Goal: Task Accomplishment & Management: Complete application form

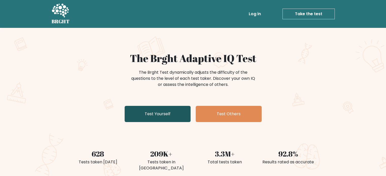
click at [165, 109] on link "Test Yourself" at bounding box center [158, 114] width 66 height 16
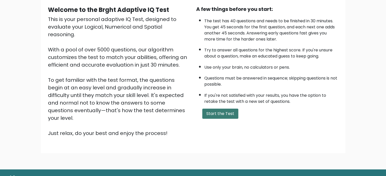
scroll to position [51, 0]
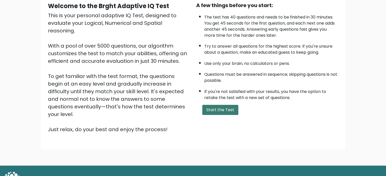
click at [227, 111] on button "Start the Test" at bounding box center [220, 110] width 36 height 10
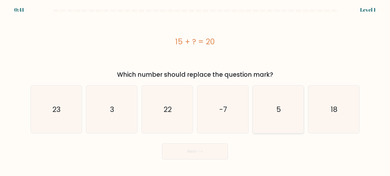
click at [279, 114] on icon "5" at bounding box center [278, 110] width 48 height 48
click at [195, 91] on input "e. 5" at bounding box center [195, 89] width 0 height 3
radio input "true"
click at [203, 147] on button "Next" at bounding box center [195, 152] width 66 height 16
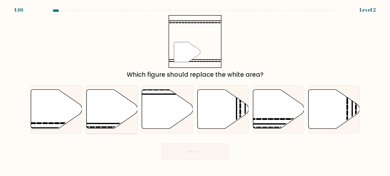
click at [112, 109] on icon at bounding box center [111, 109] width 51 height 39
click at [195, 91] on input "b." at bounding box center [195, 89] width 0 height 3
radio input "true"
click at [227, 154] on button "Next" at bounding box center [195, 152] width 66 height 16
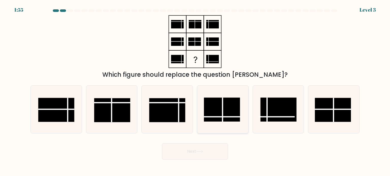
click at [246, 115] on icon at bounding box center [223, 110] width 48 height 48
click at [195, 91] on input "d." at bounding box center [195, 89] width 0 height 3
radio input "true"
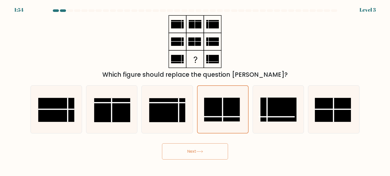
click at [198, 151] on icon at bounding box center [199, 151] width 7 height 3
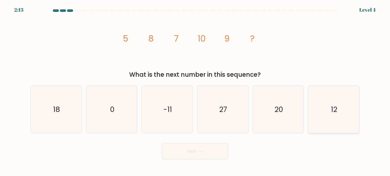
click at [353, 115] on icon "12" at bounding box center [334, 110] width 48 height 48
click at [195, 91] on input "f. 12" at bounding box center [195, 89] width 0 height 3
radio input "true"
click at [215, 157] on button "Next" at bounding box center [195, 152] width 66 height 16
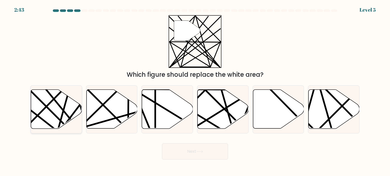
click at [64, 113] on line at bounding box center [80, 131] width 82 height 101
click at [195, 91] on input "a." at bounding box center [195, 89] width 0 height 3
radio input "true"
click at [199, 159] on button "Next" at bounding box center [195, 152] width 66 height 16
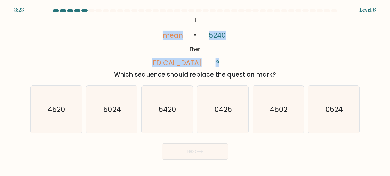
drag, startPoint x: 159, startPoint y: 40, endPoint x: 254, endPoint y: 63, distance: 96.8
click at [254, 63] on div "@import url('https://fonts.googleapis.com/css?family=Abril+Fatface:400,100,100i…" at bounding box center [194, 47] width 335 height 64
drag, startPoint x: 221, startPoint y: 36, endPoint x: 208, endPoint y: 32, distance: 13.6
click at [208, 32] on icon "@import url('https://fonts.googleapis.com/css?family=Abril+Fatface:400,100,100i…" at bounding box center [195, 41] width 86 height 53
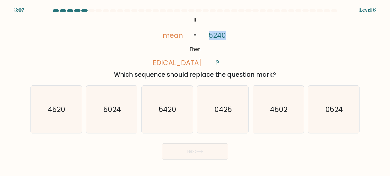
click at [208, 32] on icon "@import url('https://fonts.googleapis.com/css?family=Abril+Fatface:400,100,100i…" at bounding box center [195, 41] width 86 height 53
click at [236, 36] on icon "@import url('https://fonts.googleapis.com/css?family=Abril+Fatface:400,100,100i…" at bounding box center [195, 41] width 86 height 53
click at [114, 115] on icon "5024" at bounding box center [112, 110] width 48 height 48
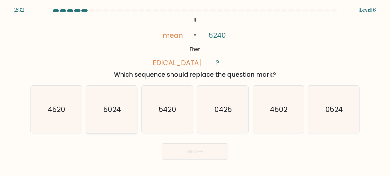
click at [195, 91] on input "b. 5024" at bounding box center [195, 89] width 0 height 3
radio input "true"
click at [191, 151] on button "Next" at bounding box center [195, 152] width 66 height 16
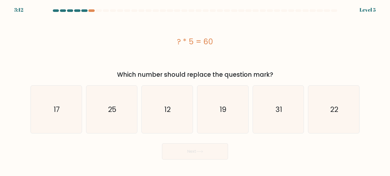
drag, startPoint x: 116, startPoint y: 75, endPoint x: 288, endPoint y: 70, distance: 171.9
click at [288, 70] on div "? * 5 = 60 Which number should replace the question mark?" at bounding box center [194, 47] width 335 height 64
click at [162, 108] on icon "12" at bounding box center [167, 110] width 48 height 48
click at [195, 91] on input "c. 12" at bounding box center [195, 89] width 0 height 3
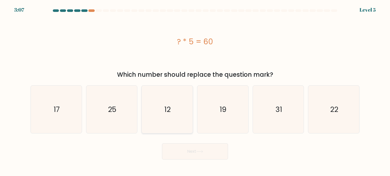
radio input "true"
click at [203, 150] on icon at bounding box center [199, 151] width 7 height 3
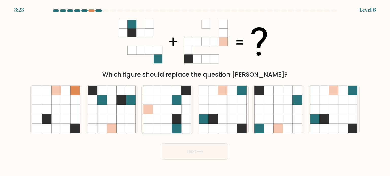
click at [172, 126] on icon at bounding box center [167, 129] width 10 height 10
click at [195, 91] on input "c." at bounding box center [195, 89] width 0 height 3
radio input "true"
click at [193, 153] on button "Next" at bounding box center [195, 152] width 66 height 16
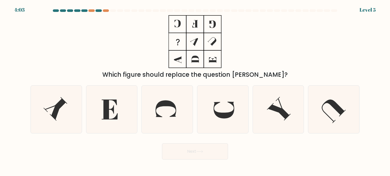
drag, startPoint x: 131, startPoint y: 66, endPoint x: 262, endPoint y: 74, distance: 131.4
click at [260, 73] on div "Which figure should replace the question mark?" at bounding box center [194, 47] width 335 height 64
click at [269, 73] on div "Which figure should replace the question mark?" at bounding box center [195, 74] width 323 height 9
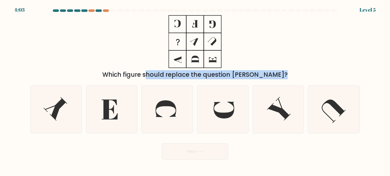
click at [269, 73] on div "Which figure should replace the question mark?" at bounding box center [195, 74] width 323 height 9
click at [291, 69] on div "Which figure should replace the question mark?" at bounding box center [194, 47] width 335 height 64
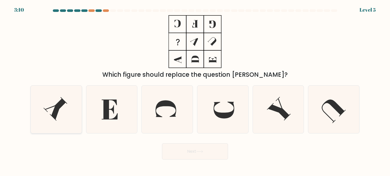
click at [50, 109] on icon at bounding box center [56, 110] width 48 height 48
click at [195, 91] on input "a." at bounding box center [195, 89] width 0 height 3
radio input "true"
click at [212, 152] on button "Next" at bounding box center [195, 152] width 66 height 16
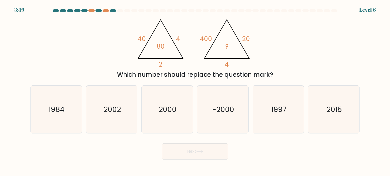
click at [215, 76] on div "Which number should replace the question mark?" at bounding box center [195, 74] width 323 height 9
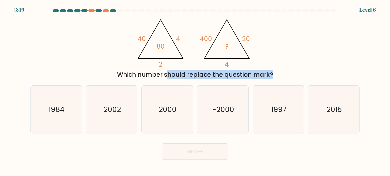
click at [215, 76] on div "Which number should replace the question mark?" at bounding box center [195, 74] width 323 height 9
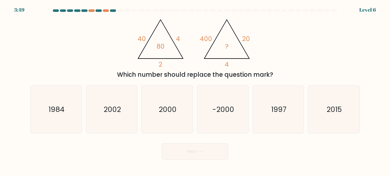
click at [286, 54] on div "@import url('https://fonts.googleapis.com/css?family=Abril+Fatface:400,100,100i…" at bounding box center [194, 47] width 335 height 64
click at [228, 74] on div "Which number should replace the question mark?" at bounding box center [195, 74] width 323 height 9
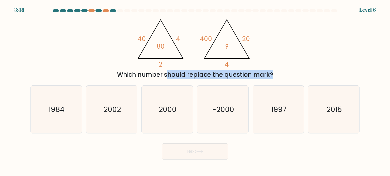
click at [228, 74] on div "Which number should replace the question mark?" at bounding box center [195, 74] width 323 height 9
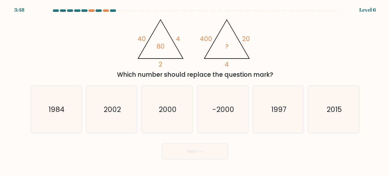
click at [302, 43] on div "@import url('https://fonts.googleapis.com/css?family=Abril+Fatface:400,100,100i…" at bounding box center [194, 47] width 335 height 64
click at [165, 109] on text "2000" at bounding box center [168, 109] width 18 height 10
click at [195, 91] on input "c. 2000" at bounding box center [195, 89] width 0 height 3
radio input "true"
click at [200, 150] on button "Next" at bounding box center [195, 152] width 66 height 16
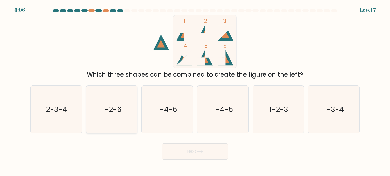
click at [102, 110] on icon "1-2-6" at bounding box center [112, 110] width 48 height 48
click at [195, 91] on input "b. 1-2-6" at bounding box center [195, 89] width 0 height 3
radio input "true"
click at [195, 149] on button "Next" at bounding box center [195, 152] width 66 height 16
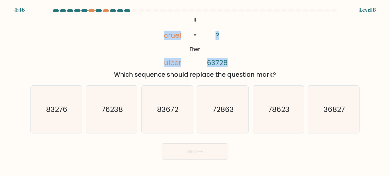
drag, startPoint x: 231, startPoint y: 59, endPoint x: 148, endPoint y: 41, distance: 84.1
click at [148, 41] on div "@import url('https://fonts.googleapis.com/css?family=Abril+Fatface:400,100,100i…" at bounding box center [194, 47] width 335 height 64
click at [149, 41] on div "@import url('https://fonts.googleapis.com/css?family=Abril+Fatface:400,100,100i…" at bounding box center [194, 47] width 335 height 64
click at [162, 40] on icon "@import url('https://fonts.googleapis.com/css?family=Abril+Fatface:400,100,100i…" at bounding box center [195, 41] width 86 height 53
drag, startPoint x: 149, startPoint y: 26, endPoint x: 242, endPoint y: 60, distance: 98.7
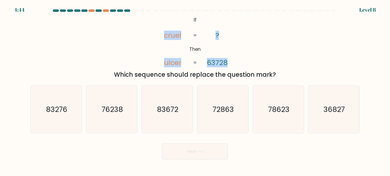
click at [242, 60] on div "@import url('https://fonts.googleapis.com/css?family=Abril+Fatface:400,100,100i…" at bounding box center [194, 47] width 335 height 64
click at [72, 97] on icon "83276" at bounding box center [56, 110] width 48 height 48
click at [195, 91] on input "a. 83276" at bounding box center [195, 89] width 0 height 3
radio input "true"
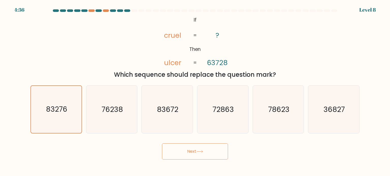
drag, startPoint x: 183, startPoint y: 151, endPoint x: 179, endPoint y: 151, distance: 3.6
click at [179, 151] on button "Next" at bounding box center [195, 152] width 66 height 16
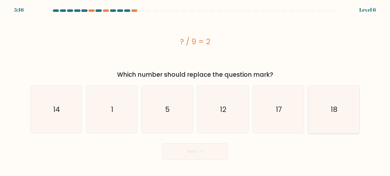
drag, startPoint x: 340, startPoint y: 103, endPoint x: 333, endPoint y: 105, distance: 7.1
click at [338, 103] on icon "18" at bounding box center [334, 110] width 48 height 48
click at [195, 91] on input "f. 18" at bounding box center [195, 89] width 0 height 3
radio input "true"
click at [197, 150] on button "Next" at bounding box center [195, 152] width 66 height 16
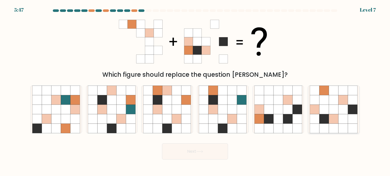
click at [346, 96] on icon at bounding box center [343, 100] width 10 height 10
click at [195, 91] on input "f." at bounding box center [195, 89] width 0 height 3
radio input "true"
click at [190, 152] on button "Next" at bounding box center [195, 152] width 66 height 16
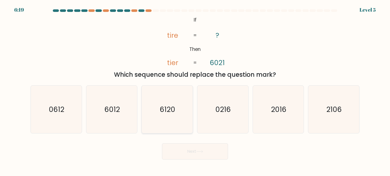
click at [181, 106] on icon "6120" at bounding box center [167, 110] width 48 height 48
click at [195, 91] on input "c. 6120" at bounding box center [195, 89] width 0 height 3
radio input "true"
click at [280, 112] on text "2016" at bounding box center [278, 109] width 15 height 10
click at [195, 91] on input "e. 2016" at bounding box center [195, 89] width 0 height 3
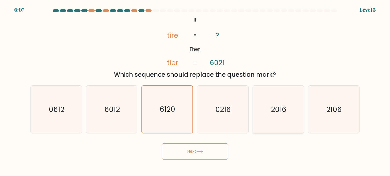
radio input "true"
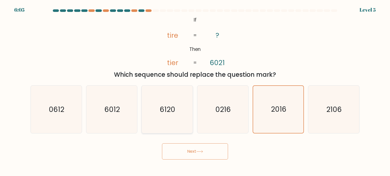
click at [175, 102] on icon "6120" at bounding box center [167, 110] width 48 height 48
click at [195, 91] on input "c. 6120" at bounding box center [195, 89] width 0 height 3
radio input "true"
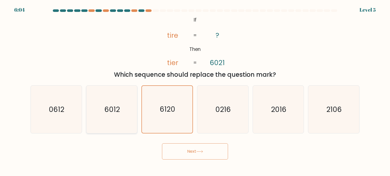
click at [118, 106] on text "6012" at bounding box center [111, 109] width 15 height 10
click at [195, 91] on input "b. 6012" at bounding box center [195, 89] width 0 height 3
radio input "true"
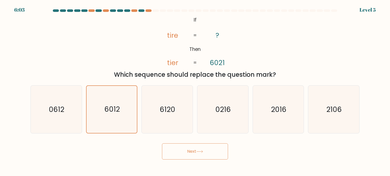
click at [216, 156] on button "Next" at bounding box center [195, 152] width 66 height 16
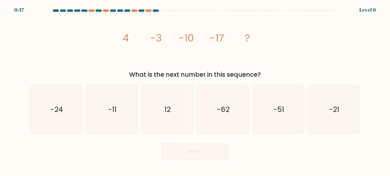
click at [134, 56] on icon "image/svg+xml 4 -3 -10 -17 ?" at bounding box center [195, 41] width 152 height 53
drag, startPoint x: 34, startPoint y: 116, endPoint x: 38, endPoint y: 120, distance: 5.2
click at [35, 116] on icon "-24" at bounding box center [56, 110] width 48 height 48
click at [195, 91] on input "a. -24" at bounding box center [195, 89] width 0 height 3
radio input "true"
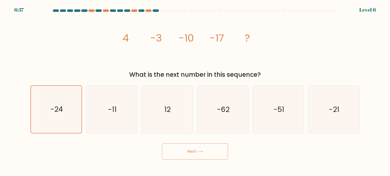
click at [171, 145] on button "Next" at bounding box center [195, 152] width 66 height 16
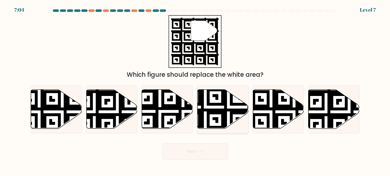
click at [232, 124] on icon at bounding box center [205, 130] width 92 height 92
click at [195, 91] on input "d." at bounding box center [195, 89] width 0 height 3
radio input "true"
click at [198, 146] on button "Next" at bounding box center [195, 152] width 66 height 16
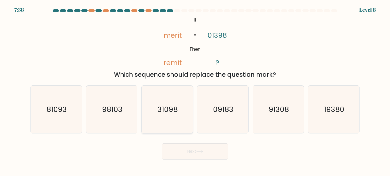
click at [162, 108] on text "31098" at bounding box center [168, 109] width 20 height 10
click at [195, 91] on input "c. 31098" at bounding box center [195, 89] width 0 height 3
radio input "true"
click at [214, 153] on button "Next" at bounding box center [195, 152] width 66 height 16
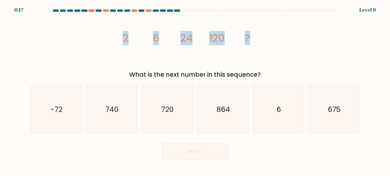
drag, startPoint x: 149, startPoint y: 40, endPoint x: 288, endPoint y: 39, distance: 139.1
click at [288, 39] on div "image/svg+xml 2 6 24 120 ? What is the next number in this sequence?" at bounding box center [194, 47] width 335 height 64
drag, startPoint x: 125, startPoint y: 39, endPoint x: 128, endPoint y: 39, distance: 2.8
click at [128, 39] on icon "image/svg+xml 2 6 24 120 ?" at bounding box center [195, 41] width 152 height 53
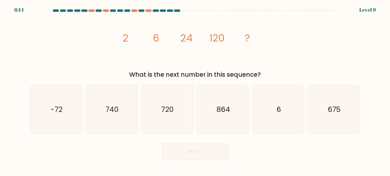
click at [156, 42] on tspan "6" at bounding box center [156, 38] width 6 height 14
click at [157, 42] on tspan "6" at bounding box center [156, 38] width 6 height 14
click at [140, 33] on icon "image/svg+xml 2 6 24 120 ?" at bounding box center [195, 41] width 152 height 53
click at [119, 37] on div "image/svg+xml 2 6 24 120 ? What is the next number in this sequence?" at bounding box center [194, 47] width 335 height 64
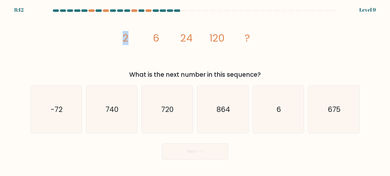
click at [119, 37] on div "image/svg+xml 2 6 24 120 ? What is the next number in this sequence?" at bounding box center [194, 47] width 335 height 64
click at [151, 35] on icon "image/svg+xml 2 6 24 120 ?" at bounding box center [195, 41] width 152 height 53
click at [123, 34] on tspan "2" at bounding box center [126, 38] width 6 height 14
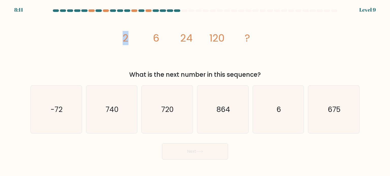
click at [140, 35] on icon "image/svg+xml 2 6 24 120 ?" at bounding box center [195, 41] width 152 height 53
click at [126, 34] on tspan "2" at bounding box center [126, 38] width 6 height 14
click at [123, 37] on tspan "2" at bounding box center [126, 38] width 6 height 14
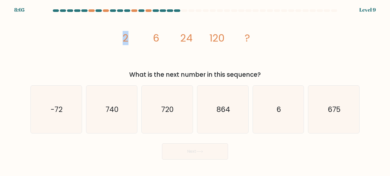
click at [138, 37] on icon "image/svg+xml 2 6 24 120 ?" at bounding box center [195, 41] width 152 height 53
click at [136, 37] on icon "image/svg+xml 2 6 24 120 ?" at bounding box center [195, 41] width 152 height 53
click at [192, 41] on tspan "24" at bounding box center [186, 38] width 12 height 14
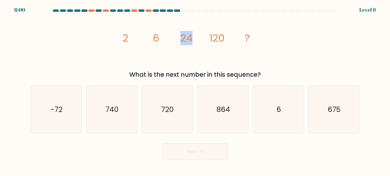
click at [200, 43] on icon "image/svg+xml 2 6 24 120 ?" at bounding box center [195, 41] width 152 height 53
click at [132, 39] on icon "image/svg+xml 2 6 24 120 ?" at bounding box center [195, 41] width 152 height 53
click at [127, 38] on tspan "2" at bounding box center [126, 38] width 6 height 14
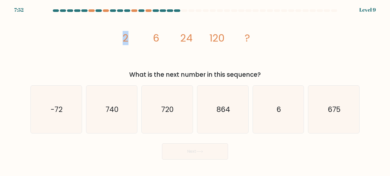
click at [127, 38] on tspan "2" at bounding box center [126, 38] width 6 height 14
click at [152, 38] on icon "image/svg+xml 2 6 24 120 ?" at bounding box center [195, 41] width 152 height 53
click at [153, 39] on tspan "6" at bounding box center [156, 38] width 6 height 14
click at [159, 49] on icon "image/svg+xml 2 6 24 120 ?" at bounding box center [195, 41] width 152 height 53
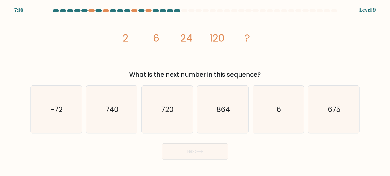
click at [84, 40] on div "image/svg+xml 2 6 24 120 ? What is the next number in this sequence?" at bounding box center [194, 47] width 335 height 64
click at [107, 39] on div "image/svg+xml 2 6 24 120 ? What is the next number in this sequence?" at bounding box center [194, 47] width 335 height 64
click at [110, 38] on div "image/svg+xml 2 6 24 120 ? What is the next number in this sequence?" at bounding box center [194, 47] width 335 height 64
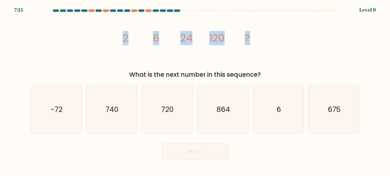
drag, startPoint x: 121, startPoint y: 36, endPoint x: 297, endPoint y: 31, distance: 176.7
click at [277, 36] on div "image/svg+xml 2 6 24 120 ? What is the next number in this sequence?" at bounding box center [194, 47] width 335 height 64
click at [297, 31] on div "image/svg+xml 2 6 24 120 ? What is the next number in this sequence?" at bounding box center [194, 47] width 335 height 64
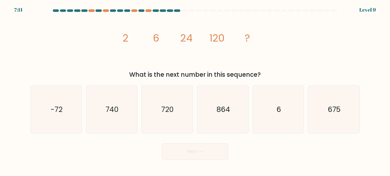
click at [125, 35] on tspan "2" at bounding box center [126, 38] width 6 height 14
click at [193, 41] on icon "image/svg+xml 2 6 24 120 ?" at bounding box center [195, 41] width 152 height 53
click at [174, 30] on icon "image/svg+xml 2 6 24 120 ?" at bounding box center [195, 41] width 152 height 53
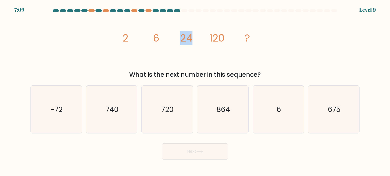
click at [174, 31] on icon "image/svg+xml 2 6 24 120 ?" at bounding box center [195, 41] width 152 height 53
drag, startPoint x: 125, startPoint y: 42, endPoint x: 159, endPoint y: 35, distance: 34.6
click at [159, 35] on icon "image/svg+xml 2 6 24 120 ?" at bounding box center [195, 41] width 152 height 53
click at [126, 34] on tspan "2" at bounding box center [126, 38] width 6 height 14
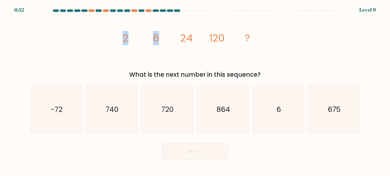
drag, startPoint x: 119, startPoint y: 37, endPoint x: 163, endPoint y: 34, distance: 45.1
click at [163, 34] on div "image/svg+xml 2 6 24 120 ? What is the next number in this sequence?" at bounding box center [194, 47] width 335 height 64
click at [203, 38] on icon "image/svg+xml 2 6 24 120 ?" at bounding box center [195, 41] width 152 height 53
click at [192, 41] on tspan "24" at bounding box center [186, 38] width 12 height 14
click at [155, 104] on icon "720" at bounding box center [167, 110] width 48 height 48
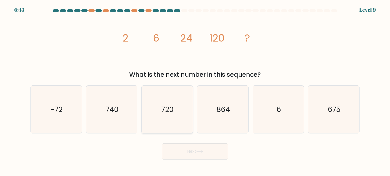
click at [195, 91] on input "c. 720" at bounding box center [195, 89] width 0 height 3
radio input "true"
click at [207, 157] on button "Next" at bounding box center [195, 152] width 66 height 16
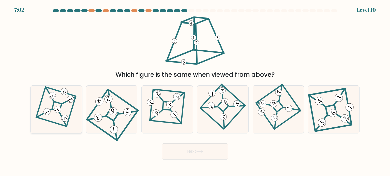
click at [53, 106] on 273 at bounding box center [57, 107] width 10 height 10
click at [195, 91] on input "a." at bounding box center [195, 89] width 0 height 3
radio input "true"
click at [205, 153] on button "Next" at bounding box center [195, 152] width 66 height 16
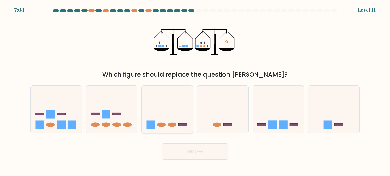
click at [177, 116] on icon at bounding box center [167, 110] width 51 height 42
click at [195, 91] on input "c." at bounding box center [195, 89] width 0 height 3
radio input "true"
click at [207, 156] on button "Next" at bounding box center [195, 152] width 66 height 16
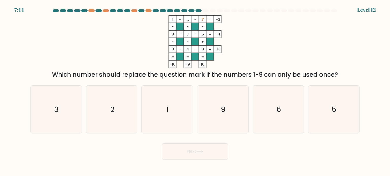
drag, startPoint x: 100, startPoint y: 69, endPoint x: 390, endPoint y: 71, distance: 289.8
click at [390, 71] on form at bounding box center [195, 84] width 390 height 150
click at [371, 72] on form at bounding box center [195, 84] width 390 height 150
drag, startPoint x: 355, startPoint y: 73, endPoint x: 26, endPoint y: 51, distance: 329.6
click at [26, 51] on form at bounding box center [195, 84] width 390 height 150
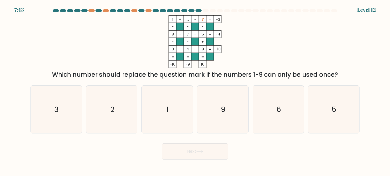
click at [35, 52] on div "1 + ... - ? -3 - - - 8 - 7 - 5 -4 - - + 3 - 4 - 9 = -10 = = = = -10 -9 10 = Whi…" at bounding box center [194, 47] width 335 height 64
click at [264, 91] on icon "6" at bounding box center [278, 110] width 48 height 48
click at [195, 91] on input "e. 6" at bounding box center [195, 89] width 0 height 3
radio input "true"
click at [214, 147] on button "Next" at bounding box center [195, 152] width 66 height 16
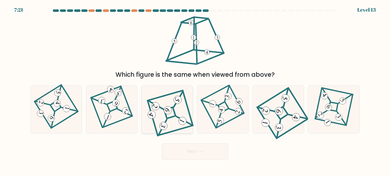
click at [173, 99] on icon at bounding box center [167, 109] width 43 height 38
click at [195, 91] on input "c." at bounding box center [195, 89] width 0 height 3
radio input "true"
click at [211, 149] on button "Next" at bounding box center [195, 152] width 66 height 16
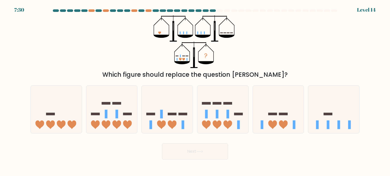
click at [160, 34] on icon "?" at bounding box center [195, 41] width 83 height 53
click at [183, 33] on rect at bounding box center [183, 32] width 1 height 3
click at [183, 29] on icon "?" at bounding box center [195, 41] width 83 height 53
click at [198, 34] on rect at bounding box center [197, 32] width 1 height 3
click at [173, 121] on icon at bounding box center [172, 125] width 9 height 9
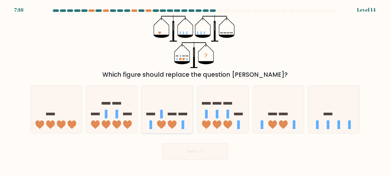
click at [195, 91] on input "c." at bounding box center [195, 89] width 0 height 3
radio input "true"
click at [188, 145] on button "Next" at bounding box center [195, 152] width 66 height 16
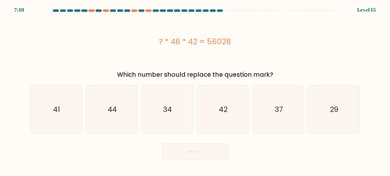
drag, startPoint x: 157, startPoint y: 45, endPoint x: 267, endPoint y: 60, distance: 111.9
click at [267, 60] on div "? * 46 * 42 = 56028" at bounding box center [194, 41] width 329 height 53
click at [318, 83] on div "a. 41 b. 44 c." at bounding box center [194, 107] width 333 height 52
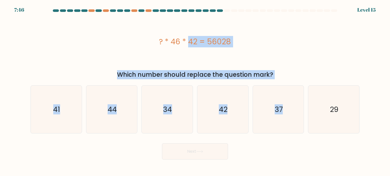
drag, startPoint x: 243, startPoint y: 85, endPoint x: 75, endPoint y: 47, distance: 171.9
click at [65, 47] on form "a." at bounding box center [195, 84] width 390 height 150
click at [93, 51] on div "? * 46 * 42 = 56028" at bounding box center [194, 41] width 329 height 53
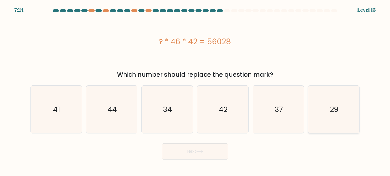
click at [349, 110] on icon "29" at bounding box center [334, 110] width 48 height 48
click at [195, 91] on input "f. 29" at bounding box center [195, 89] width 0 height 3
radio input "true"
click at [236, 105] on icon "42" at bounding box center [223, 110] width 48 height 48
click at [195, 91] on input "d. 42" at bounding box center [195, 89] width 0 height 3
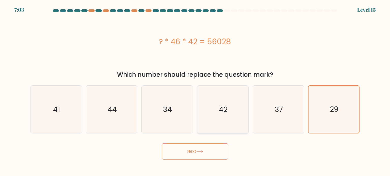
radio input "true"
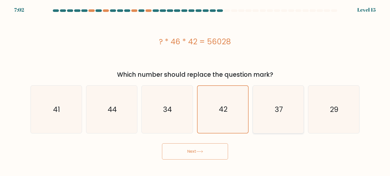
click at [286, 117] on icon "37" at bounding box center [278, 110] width 48 height 48
click at [195, 91] on input "e. 37" at bounding box center [195, 89] width 0 height 3
radio input "true"
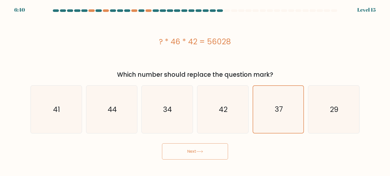
drag, startPoint x: 213, startPoint y: 116, endPoint x: 195, endPoint y: 159, distance: 46.7
click at [212, 116] on icon "42" at bounding box center [223, 110] width 48 height 48
click at [195, 91] on input "d. 42" at bounding box center [195, 89] width 0 height 3
radio input "true"
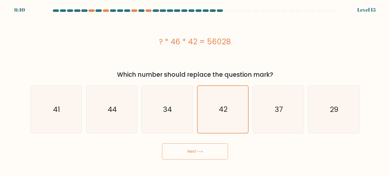
click at [195, 159] on button "Next" at bounding box center [195, 152] width 66 height 16
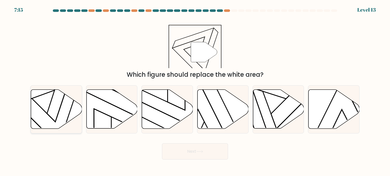
click at [47, 116] on icon at bounding box center [56, 109] width 51 height 39
click at [195, 91] on input "a." at bounding box center [195, 89] width 0 height 3
radio input "true"
click at [202, 153] on icon at bounding box center [199, 151] width 7 height 3
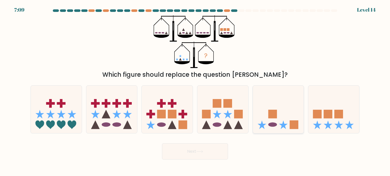
click at [283, 113] on icon at bounding box center [278, 110] width 51 height 42
click at [195, 91] on input "e." at bounding box center [195, 89] width 0 height 3
radio input "true"
click at [202, 150] on button "Next" at bounding box center [195, 152] width 66 height 16
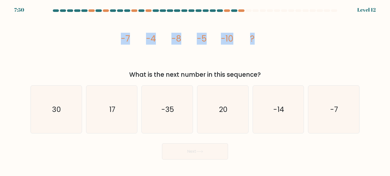
drag, startPoint x: 93, startPoint y: 48, endPoint x: 256, endPoint y: 45, distance: 162.5
click at [256, 45] on div "image/svg+xml -7 -4 -8 -5 -10 ? What is the next number in this sequence?" at bounding box center [194, 47] width 335 height 64
click at [256, 45] on icon "image/svg+xml -7 -4 -8 -5 -10 ?" at bounding box center [195, 41] width 152 height 53
drag, startPoint x: 190, startPoint y: 41, endPoint x: 98, endPoint y: 49, distance: 92.5
click at [98, 49] on div "image/svg+xml -7 -4 -8 -5 -10 ? What is the next number in this sequence?" at bounding box center [194, 47] width 335 height 64
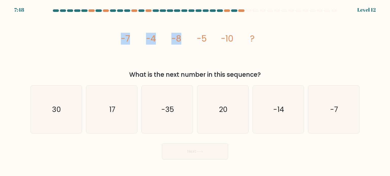
click at [162, 40] on icon "image/svg+xml -7 -4 -8 -5 -10 ?" at bounding box center [195, 41] width 152 height 53
drag, startPoint x: 106, startPoint y: 44, endPoint x: 176, endPoint y: 40, distance: 69.9
click at [176, 40] on div "image/svg+xml -7 -4 -8 -5 -10 ? What is the next number in this sequence?" at bounding box center [194, 47] width 335 height 64
click at [176, 40] on tspan "-8" at bounding box center [176, 39] width 10 height 12
click at [240, 47] on icon "image/svg+xml -7 -4 -8 -5 -10 ?" at bounding box center [195, 41] width 152 height 53
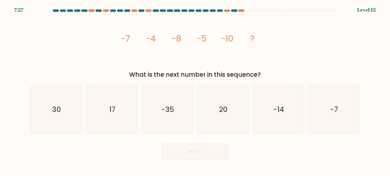
click at [115, 42] on div "image/svg+xml -7 -4 -8 -5 -10 ? What is the next number in this sequence?" at bounding box center [194, 47] width 335 height 64
click at [127, 44] on tspan "-7" at bounding box center [125, 39] width 9 height 12
drag, startPoint x: 124, startPoint y: 43, endPoint x: 143, endPoint y: 42, distance: 19.3
click at [143, 42] on icon "image/svg+xml -7 -4 -8 -5 -10 ?" at bounding box center [195, 41] width 152 height 53
click at [129, 45] on icon "image/svg+xml -7 -4 -8 -5 -10 ?" at bounding box center [195, 41] width 152 height 53
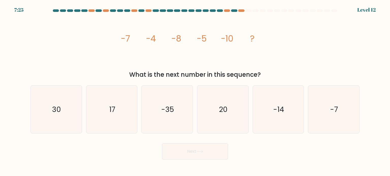
click at [137, 45] on icon "image/svg+xml -7 -4 -8 -5 -10 ?" at bounding box center [195, 41] width 152 height 53
click at [182, 40] on icon "image/svg+xml -7 -4 -8 -5 -10 ?" at bounding box center [195, 41] width 152 height 53
drag, startPoint x: 282, startPoint y: 123, endPoint x: 276, endPoint y: 121, distance: 6.0
click at [276, 121] on icon "-14" at bounding box center [278, 110] width 48 height 48
click at [272, 120] on icon "-14" at bounding box center [278, 110] width 48 height 48
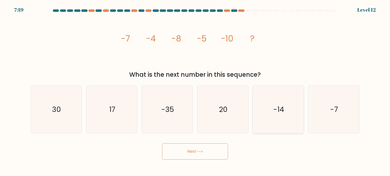
click at [195, 91] on input "e. -14" at bounding box center [195, 89] width 0 height 3
radio input "true"
click at [272, 120] on icon "-14" at bounding box center [278, 109] width 47 height 47
click at [195, 91] on input "e. -14" at bounding box center [195, 89] width 0 height 3
click at [191, 157] on button "Next" at bounding box center [195, 152] width 66 height 16
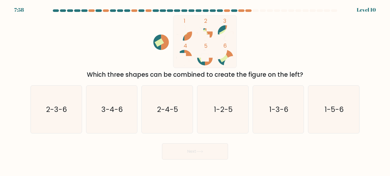
click at [198, 49] on rect at bounding box center [204, 41] width 63 height 53
click at [271, 120] on icon "1-3-6" at bounding box center [278, 110] width 48 height 48
click at [195, 91] on input "e. 1-3-6" at bounding box center [195, 89] width 0 height 3
radio input "true"
click at [190, 149] on button "Next" at bounding box center [195, 152] width 66 height 16
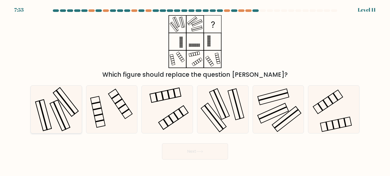
click at [55, 104] on rect at bounding box center [60, 116] width 14 height 28
click at [195, 91] on input "a." at bounding box center [195, 89] width 0 height 3
radio input "true"
click at [215, 153] on button "Next" at bounding box center [195, 152] width 66 height 16
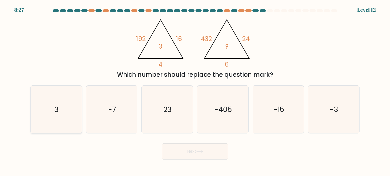
click at [63, 102] on icon "3" at bounding box center [56, 110] width 48 height 48
click at [195, 91] on input "a. 3" at bounding box center [195, 89] width 0 height 3
radio input "true"
click at [164, 117] on icon "23" at bounding box center [167, 110] width 48 height 48
click at [195, 91] on input "c. 23" at bounding box center [195, 89] width 0 height 3
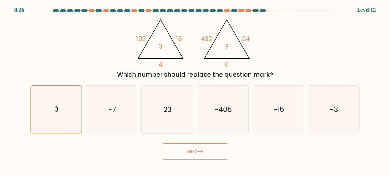
radio input "true"
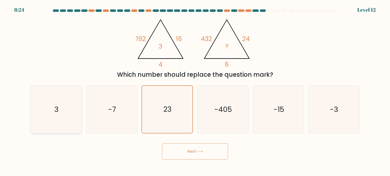
click at [66, 110] on icon "3" at bounding box center [56, 110] width 48 height 48
click at [195, 91] on input "a. 3" at bounding box center [195, 89] width 0 height 3
radio input "true"
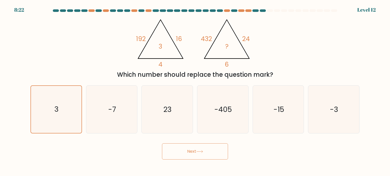
click at [176, 148] on button "Next" at bounding box center [195, 152] width 66 height 16
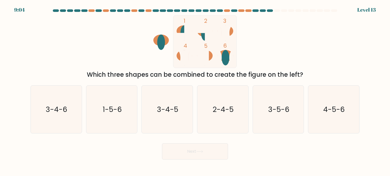
click at [319, 10] on div at bounding box center [319, 10] width 6 height 3
click at [287, 122] on icon "3-5-6" at bounding box center [278, 110] width 48 height 48
click at [195, 91] on input "e. 3-5-6" at bounding box center [195, 89] width 0 height 3
radio input "true"
click at [316, 118] on icon "4-5-6" at bounding box center [334, 110] width 48 height 48
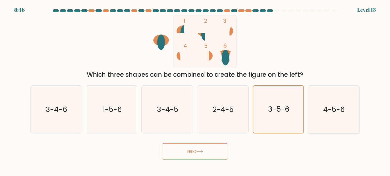
click at [195, 91] on input "f. 4-5-6" at bounding box center [195, 89] width 0 height 3
radio input "true"
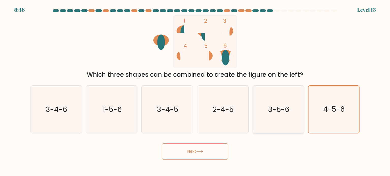
click at [290, 121] on icon "3-5-6" at bounding box center [278, 110] width 48 height 48
click at [195, 91] on input "e. 3-5-6" at bounding box center [195, 89] width 0 height 3
radio input "true"
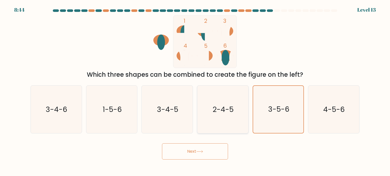
click at [199, 119] on icon "2-4-5" at bounding box center [223, 110] width 48 height 48
click at [195, 91] on input "d. 2-4-5" at bounding box center [195, 89] width 0 height 3
radio input "true"
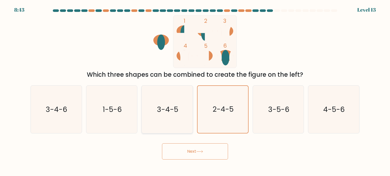
click at [162, 112] on text "3-4-5" at bounding box center [167, 109] width 21 height 10
click at [195, 91] on input "c. 3-4-5" at bounding box center [195, 89] width 0 height 3
radio input "true"
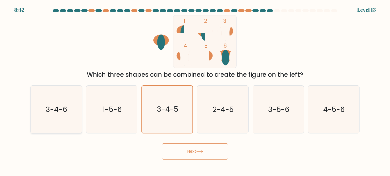
click at [58, 107] on text "3-4-6" at bounding box center [57, 109] width 22 height 10
click at [195, 91] on input "a. 3-4-6" at bounding box center [195, 89] width 0 height 3
radio input "true"
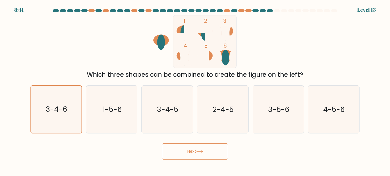
click at [180, 147] on button "Next" at bounding box center [195, 152] width 66 height 16
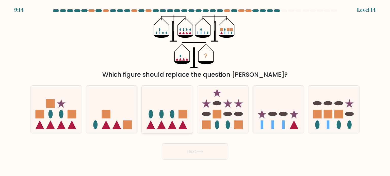
click at [171, 116] on ellipse at bounding box center [172, 114] width 4 height 9
click at [195, 91] on input "c." at bounding box center [195, 89] width 0 height 3
radio input "true"
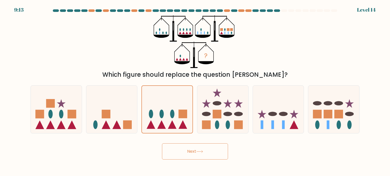
click at [200, 146] on button "Next" at bounding box center [195, 152] width 66 height 16
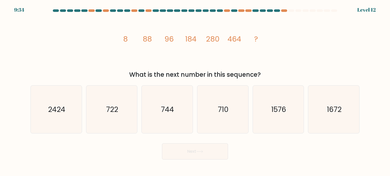
drag, startPoint x: 133, startPoint y: 36, endPoint x: 136, endPoint y: 37, distance: 2.9
click at [133, 36] on icon "image/svg+xml 8 88 96 184 280 464 ?" at bounding box center [195, 41] width 152 height 53
click at [139, 38] on icon "image/svg+xml 8 88 96 184 280 464 ?" at bounding box center [195, 41] width 152 height 53
click at [164, 38] on tspan "96" at bounding box center [168, 39] width 9 height 10
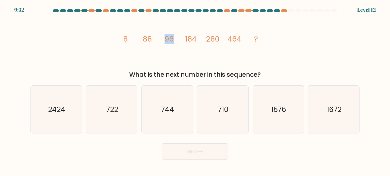
click at [164, 38] on tspan "96" at bounding box center [168, 39] width 9 height 10
click at [168, 41] on tspan "96" at bounding box center [168, 39] width 9 height 10
click at [189, 43] on tspan "184" at bounding box center [190, 39] width 11 height 10
click at [232, 36] on tspan "464" at bounding box center [234, 39] width 14 height 10
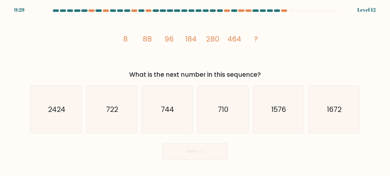
click at [213, 36] on tspan "280" at bounding box center [212, 39] width 13 height 10
click at [215, 40] on tspan "280" at bounding box center [212, 39] width 13 height 10
click at [211, 38] on tspan "280" at bounding box center [212, 39] width 13 height 10
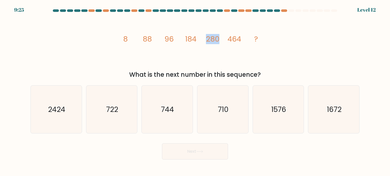
click at [222, 45] on icon "image/svg+xml 8 88 96 184 280 464 ?" at bounding box center [195, 41] width 152 height 53
click at [234, 35] on tspan "464" at bounding box center [234, 39] width 14 height 10
click at [233, 36] on tspan "464" at bounding box center [234, 39] width 14 height 10
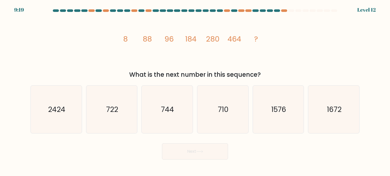
click at [281, 61] on div "image/svg+xml 8 88 96 184 280 464 ? What is the next number in this sequence?" at bounding box center [194, 47] width 335 height 64
click at [127, 114] on icon "722" at bounding box center [112, 110] width 48 height 48
click at [195, 91] on input "b. 722" at bounding box center [195, 89] width 0 height 3
radio input "true"
click at [217, 105] on icon "710" at bounding box center [223, 110] width 48 height 48
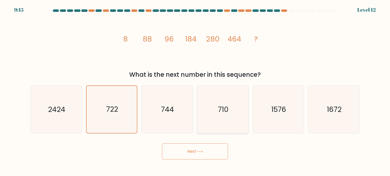
click at [195, 91] on input "d. 710" at bounding box center [195, 89] width 0 height 3
radio input "true"
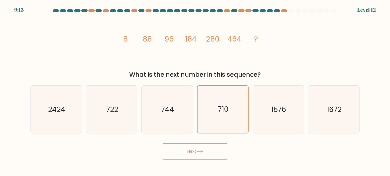
click at [199, 162] on body "9:13 Level 12" at bounding box center [195, 88] width 390 height 176
click at [201, 156] on button "Next" at bounding box center [195, 152] width 66 height 16
drag, startPoint x: 192, startPoint y: 155, endPoint x: 243, endPoint y: 91, distance: 82.0
click at [231, 103] on form at bounding box center [195, 84] width 390 height 150
click at [272, 59] on div "image/svg+xml 8 88 96 184 280 464 ? What is the next number in this sequence?" at bounding box center [194, 47] width 335 height 64
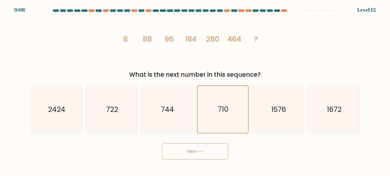
click at [207, 150] on button "Next" at bounding box center [195, 152] width 66 height 16
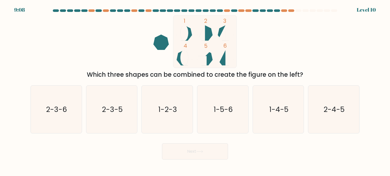
click at [207, 150] on button "Next" at bounding box center [195, 152] width 66 height 16
click at [212, 56] on rect at bounding box center [204, 41] width 63 height 53
click at [40, 111] on icon "2-3-6" at bounding box center [56, 110] width 48 height 48
click at [195, 91] on input "a. 2-3-6" at bounding box center [195, 89] width 0 height 3
radio input "true"
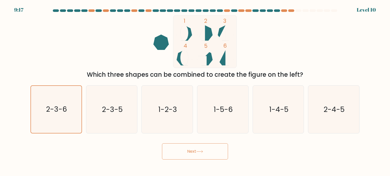
click at [203, 148] on button "Next" at bounding box center [195, 152] width 66 height 16
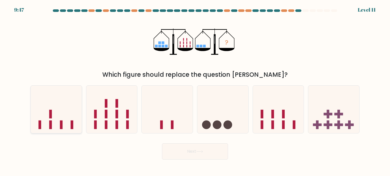
click at [63, 120] on icon at bounding box center [56, 110] width 51 height 42
click at [195, 91] on input "a." at bounding box center [195, 89] width 0 height 3
radio input "true"
click at [185, 111] on icon at bounding box center [167, 110] width 51 height 42
click at [195, 91] on input "c." at bounding box center [195, 89] width 0 height 3
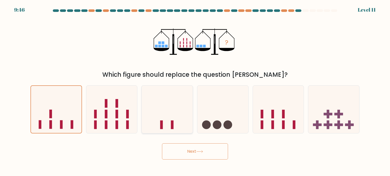
radio input "true"
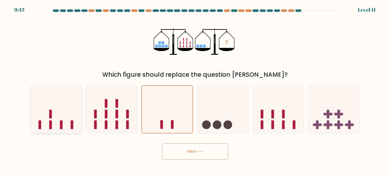
click at [40, 112] on icon at bounding box center [56, 110] width 51 height 42
click at [195, 91] on input "a." at bounding box center [195, 89] width 0 height 3
radio input "true"
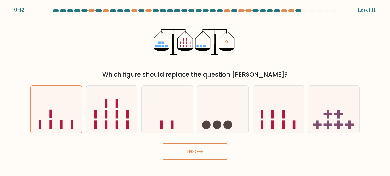
click at [222, 155] on button "Next" at bounding box center [195, 152] width 66 height 16
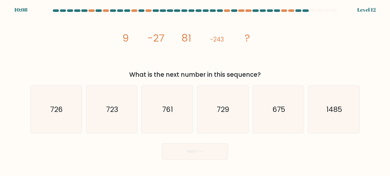
click at [216, 27] on icon "image/svg+xml 9 -27 81 -243 ?" at bounding box center [195, 41] width 152 height 53
click at [224, 35] on icon "image/svg+xml 9 -27 81 -243 ?" at bounding box center [195, 41] width 152 height 53
click at [224, 36] on icon "image/svg+xml 9 -27 81 -243 ?" at bounding box center [195, 41] width 152 height 53
click at [224, 36] on tspan "-243" at bounding box center [217, 39] width 14 height 8
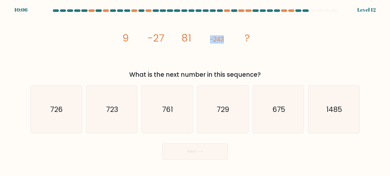
click at [224, 36] on tspan "-243" at bounding box center [217, 39] width 14 height 8
click at [254, 43] on icon "image/svg+xml 9 -27 81 -243 ?" at bounding box center [195, 41] width 152 height 53
click at [334, 119] on icon "1485" at bounding box center [334, 110] width 48 height 48
click at [195, 91] on input "f. 1485" at bounding box center [195, 89] width 0 height 3
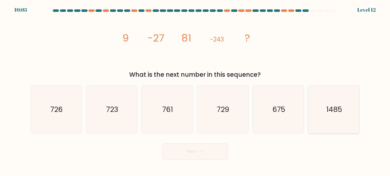
radio input "true"
drag, startPoint x: 205, startPoint y: 149, endPoint x: 240, endPoint y: 49, distance: 106.2
click at [240, 49] on form at bounding box center [195, 84] width 390 height 150
click at [240, 49] on icon "image/svg+xml 9 -27 81 -243 ?" at bounding box center [195, 41] width 152 height 53
click at [215, 149] on button "Next" at bounding box center [195, 152] width 66 height 16
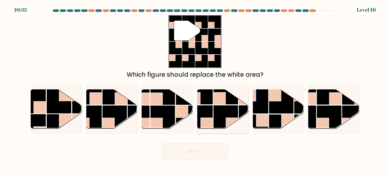
click at [223, 121] on rect at bounding box center [225, 118] width 25 height 25
click at [195, 91] on input "d." at bounding box center [195, 89] width 0 height 3
radio input "true"
click at [284, 121] on rect at bounding box center [287, 121] width 12 height 12
click at [195, 91] on input "e." at bounding box center [195, 89] width 0 height 3
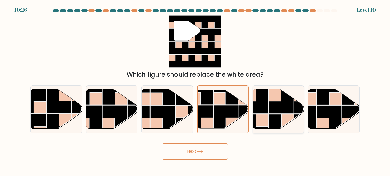
radio input "true"
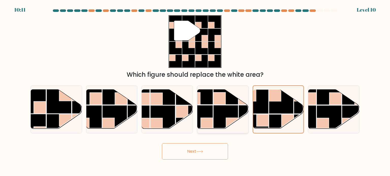
click at [203, 112] on rect at bounding box center [200, 118] width 25 height 25
click at [195, 91] on input "d." at bounding box center [195, 89] width 0 height 3
radio input "true"
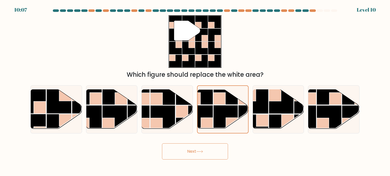
click at [200, 149] on button "Next" at bounding box center [195, 152] width 66 height 16
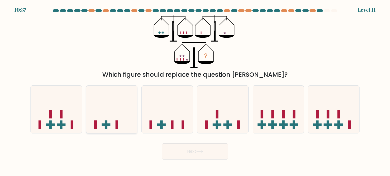
click at [111, 119] on icon at bounding box center [111, 110] width 51 height 42
click at [195, 91] on input "b." at bounding box center [195, 89] width 0 height 3
radio input "true"
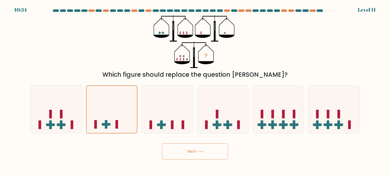
drag, startPoint x: 153, startPoint y: 149, endPoint x: 100, endPoint y: 164, distance: 55.2
drag, startPoint x: 100, startPoint y: 164, endPoint x: 78, endPoint y: 157, distance: 23.3
click at [78, 157] on div "Next" at bounding box center [194, 150] width 335 height 20
click at [227, 119] on icon at bounding box center [222, 110] width 51 height 42
click at [195, 91] on input "d." at bounding box center [195, 89] width 0 height 3
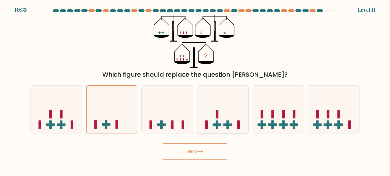
radio input "true"
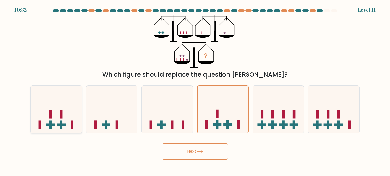
click at [57, 113] on icon at bounding box center [56, 110] width 51 height 42
click at [195, 91] on input "a." at bounding box center [195, 89] width 0 height 3
radio input "true"
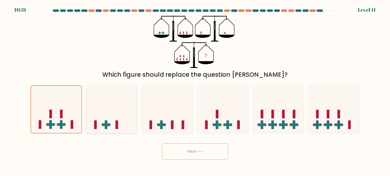
click at [108, 108] on icon at bounding box center [111, 110] width 51 height 42
click at [195, 91] on input "b." at bounding box center [195, 89] width 0 height 3
radio input "true"
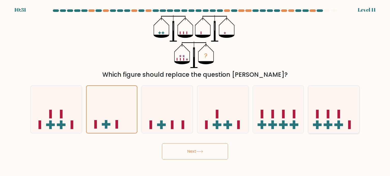
click at [314, 124] on rect at bounding box center [317, 125] width 9 height 3
click at [195, 91] on input "f." at bounding box center [195, 89] width 0 height 3
radio input "true"
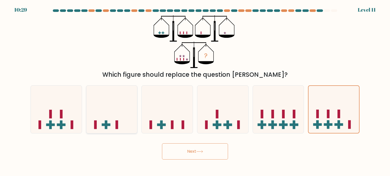
click at [112, 119] on icon at bounding box center [111, 110] width 51 height 42
click at [195, 91] on input "b." at bounding box center [195, 89] width 0 height 3
radio input "true"
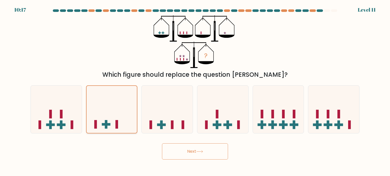
click at [106, 125] on rect at bounding box center [106, 125] width 9 height 3
click at [195, 91] on input "b." at bounding box center [195, 89] width 0 height 3
click at [189, 155] on button "Next" at bounding box center [195, 152] width 66 height 16
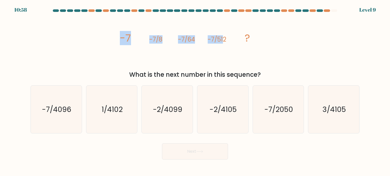
drag, startPoint x: 115, startPoint y: 59, endPoint x: 223, endPoint y: 50, distance: 108.5
click at [223, 50] on div "image/svg+xml -7 -7/8 -7/64 -7/512 ? What is the next number in this sequence?" at bounding box center [194, 47] width 335 height 64
click at [224, 50] on icon "image/svg+xml -7 -7/8 -7/64 -7/512 ?" at bounding box center [195, 41] width 152 height 53
drag, startPoint x: 138, startPoint y: 76, endPoint x: 332, endPoint y: 79, distance: 193.4
click at [332, 79] on div "What is the next number in this sequence?" at bounding box center [195, 74] width 323 height 9
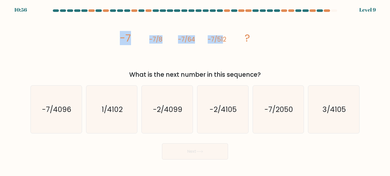
click at [332, 79] on div "What is the next number in this sequence?" at bounding box center [195, 74] width 323 height 9
drag, startPoint x: 321, startPoint y: 77, endPoint x: 124, endPoint y: 68, distance: 197.7
click at [124, 68] on div "image/svg+xml -7 -7/8 -7/64 -7/512 ? What is the next number in this sequence?" at bounding box center [194, 47] width 335 height 64
click at [124, 68] on icon "image/svg+xml -7 -7/8 -7/64 -7/512 ?" at bounding box center [195, 41] width 152 height 53
click at [271, 115] on icon "-7/2050" at bounding box center [278, 110] width 48 height 48
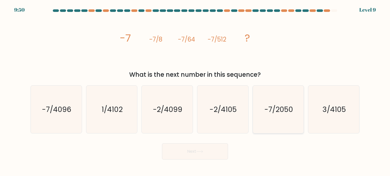
click at [195, 91] on input "e. -7/2050" at bounding box center [195, 89] width 0 height 3
radio input "true"
click at [187, 164] on body "9:50 Level 9" at bounding box center [195, 88] width 390 height 176
click at [192, 159] on button "Next" at bounding box center [195, 152] width 66 height 16
click at [195, 152] on button "Next" at bounding box center [195, 152] width 66 height 16
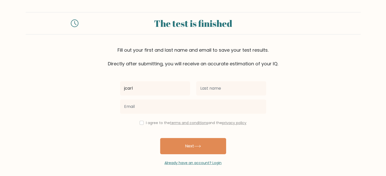
type input "jcarl"
click at [231, 98] on div at bounding box center [193, 107] width 152 height 18
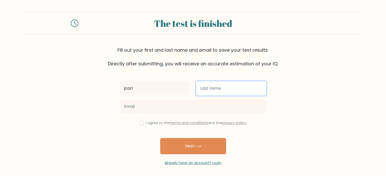
click at [233, 92] on input "text" at bounding box center [231, 88] width 70 height 14
type input "juson"
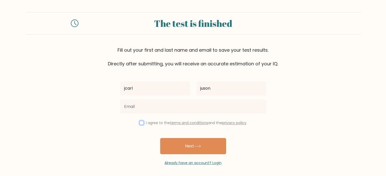
click at [140, 122] on input "checkbox" at bounding box center [142, 123] width 4 height 4
checkbox input "true"
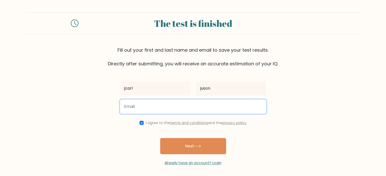
click at [143, 100] on input "email" at bounding box center [193, 107] width 146 height 14
type input "jusonjcarl@gmail.com"
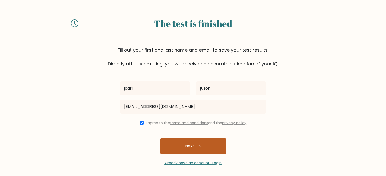
click at [181, 144] on button "Next" at bounding box center [193, 146] width 66 height 16
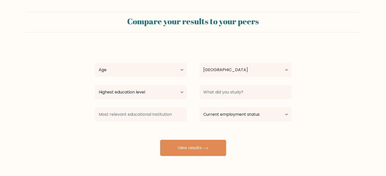
select select "PH"
click at [148, 72] on select "Age Under [DEMOGRAPHIC_DATA] [DEMOGRAPHIC_DATA] [DEMOGRAPHIC_DATA] [DEMOGRAPHIC…" at bounding box center [141, 70] width 92 height 14
select select "18_24"
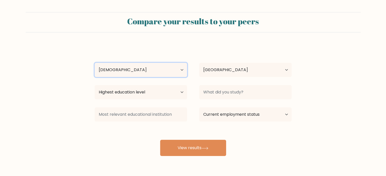
click at [95, 63] on select "Age Under [DEMOGRAPHIC_DATA] [DEMOGRAPHIC_DATA] [DEMOGRAPHIC_DATA] [DEMOGRAPHIC…" at bounding box center [141, 70] width 92 height 14
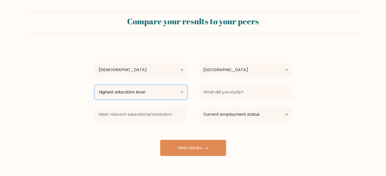
click at [137, 87] on select "Highest education level No schooling Primary Lower Secondary Upper Secondary Oc…" at bounding box center [141, 92] width 92 height 14
select select "bachelors_degree"
click at [95, 85] on select "Highest education level No schooling Primary Lower Secondary Upper Secondary Oc…" at bounding box center [141, 92] width 92 height 14
click at [223, 85] on div at bounding box center [245, 92] width 105 height 18
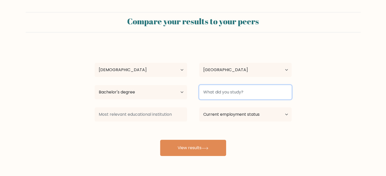
click at [223, 91] on input at bounding box center [245, 92] width 92 height 14
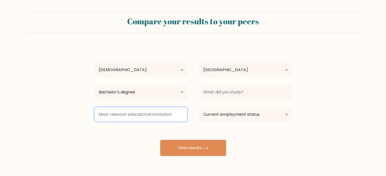
click at [173, 115] on input at bounding box center [141, 115] width 92 height 14
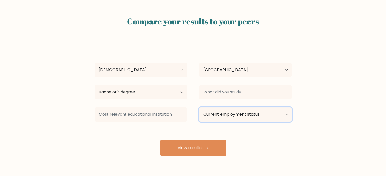
click at [210, 117] on select "Current employment status Employed Student Retired Other / prefer not to answer" at bounding box center [245, 115] width 92 height 14
click at [175, 132] on div "[PERSON_NAME] Age Under [DEMOGRAPHIC_DATA] [DEMOGRAPHIC_DATA] [DEMOGRAPHIC_DATA…" at bounding box center [193, 101] width 203 height 112
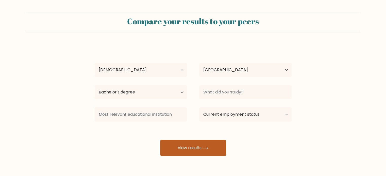
click at [184, 147] on button "View results" at bounding box center [193, 148] width 66 height 16
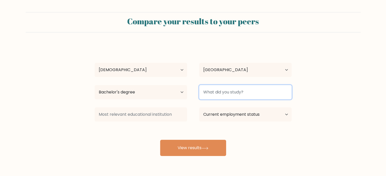
click at [216, 94] on input at bounding box center [245, 92] width 92 height 14
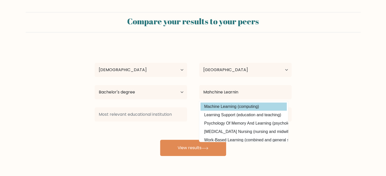
click at [213, 106] on option "Machine Learning (computing)" at bounding box center [243, 107] width 86 height 8
type input "Machine Learning"
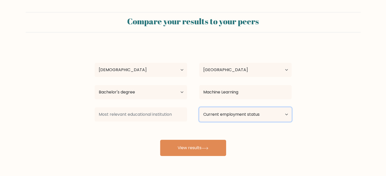
click at [211, 119] on select "Current employment status Employed Student Retired Other / prefer not to answer" at bounding box center [245, 115] width 92 height 14
select select "student"
click at [199, 108] on select "Current employment status Employed Student Retired Other / prefer not to answer" at bounding box center [245, 115] width 92 height 14
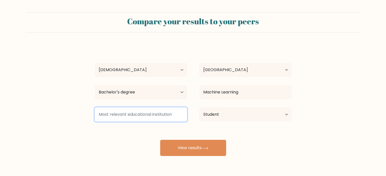
click at [150, 113] on input at bounding box center [141, 115] width 92 height 14
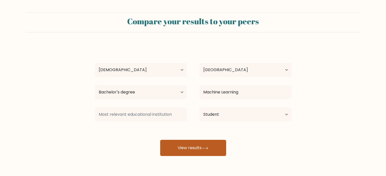
click at [196, 144] on button "View results" at bounding box center [193, 148] width 66 height 16
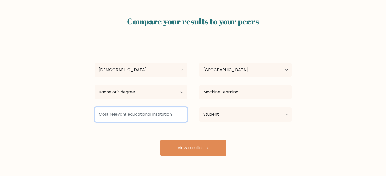
click at [150, 117] on input at bounding box center [141, 115] width 92 height 14
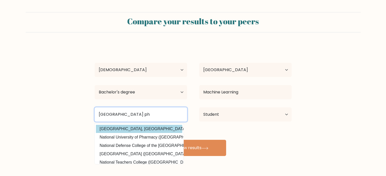
type input "National University ph"
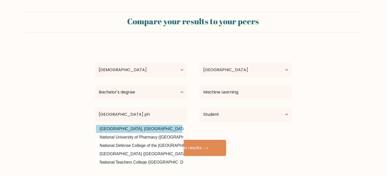
click at [152, 129] on div "jcarl juson Age Under 18 years old 18-24 years old 25-34 years old 35-44 years …" at bounding box center [193, 101] width 203 height 112
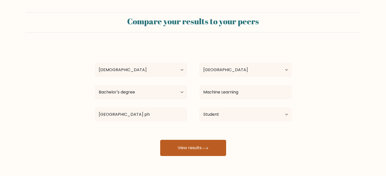
click at [184, 141] on button "View results" at bounding box center [193, 148] width 66 height 16
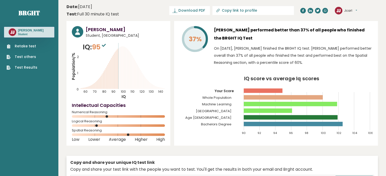
click at [325, 105] on rect at bounding box center [290, 104] width 93 height 5
click at [278, 91] on rect at bounding box center [263, 91] width 39 height 5
click at [285, 96] on rect at bounding box center [283, 97] width 79 height 5
click at [294, 97] on rect at bounding box center [283, 97] width 79 height 5
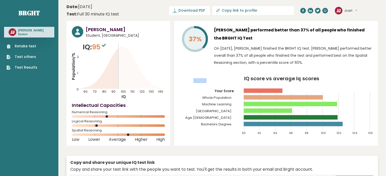
click at [294, 97] on rect at bounding box center [283, 97] width 79 height 5
click at [309, 100] on icon "IQ score vs average Iq scores 90 92 94 96 98 100 102 104 106 Your Score Whole P…" at bounding box center [275, 107] width 193 height 63
click at [325, 98] on icon "IQ score vs average Iq scores 90 92 94 96 98 100 102 104 106 Your Score Whole P…" at bounding box center [275, 107] width 193 height 63
click at [292, 107] on icon "IQ score vs average Iq scores 90 92 94 96 98 100 102 104 106 Your Score Whole P…" at bounding box center [275, 107] width 193 height 63
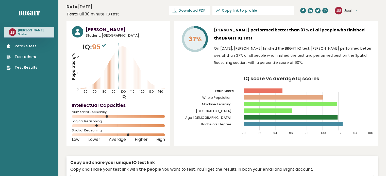
click at [292, 107] on icon "IQ score vs average Iq scores 90 92 94 96 98 100 102 104 106 Your Score Whole P…" at bounding box center [275, 107] width 193 height 63
click at [153, 53] on icon "Population/% IQ 0 1 2 60 70 80 90 100 110 120 130 140" at bounding box center [118, 70] width 93 height 57
click at [263, 105] on rect at bounding box center [290, 104] width 93 height 5
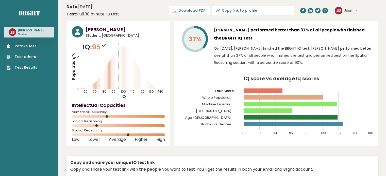
click at [288, 107] on icon "IQ score vs average Iq scores 90 92 94 96 98 100 102 104 106 Your Score Whole P…" at bounding box center [275, 107] width 193 height 63
click at [289, 120] on icon "IQ score vs average Iq scores 90 92 94 96 98 100 102 104 106 Your Score Whole P…" at bounding box center [275, 107] width 193 height 63
click at [299, 122] on icon "IQ score vs average Iq scores 90 92 94 96 98 100 102 104 106 Your Score Whole P…" at bounding box center [275, 107] width 193 height 63
click at [308, 122] on icon "IQ score vs average Iq scores 90 92 94 96 98 100 102 104 106 Your Score Whole P…" at bounding box center [275, 107] width 193 height 63
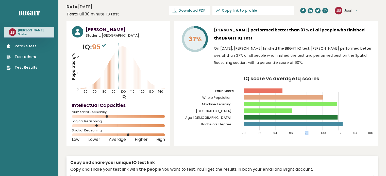
click at [308, 122] on icon "IQ score vs average Iq scores 90 92 94 96 98 100 102 104 106 Your Score Whole P…" at bounding box center [275, 107] width 193 height 63
click at [312, 123] on rect at bounding box center [293, 124] width 99 height 5
click at [28, 16] on link "Brght" at bounding box center [29, 13] width 21 height 8
